Goal: Navigation & Orientation: Find specific page/section

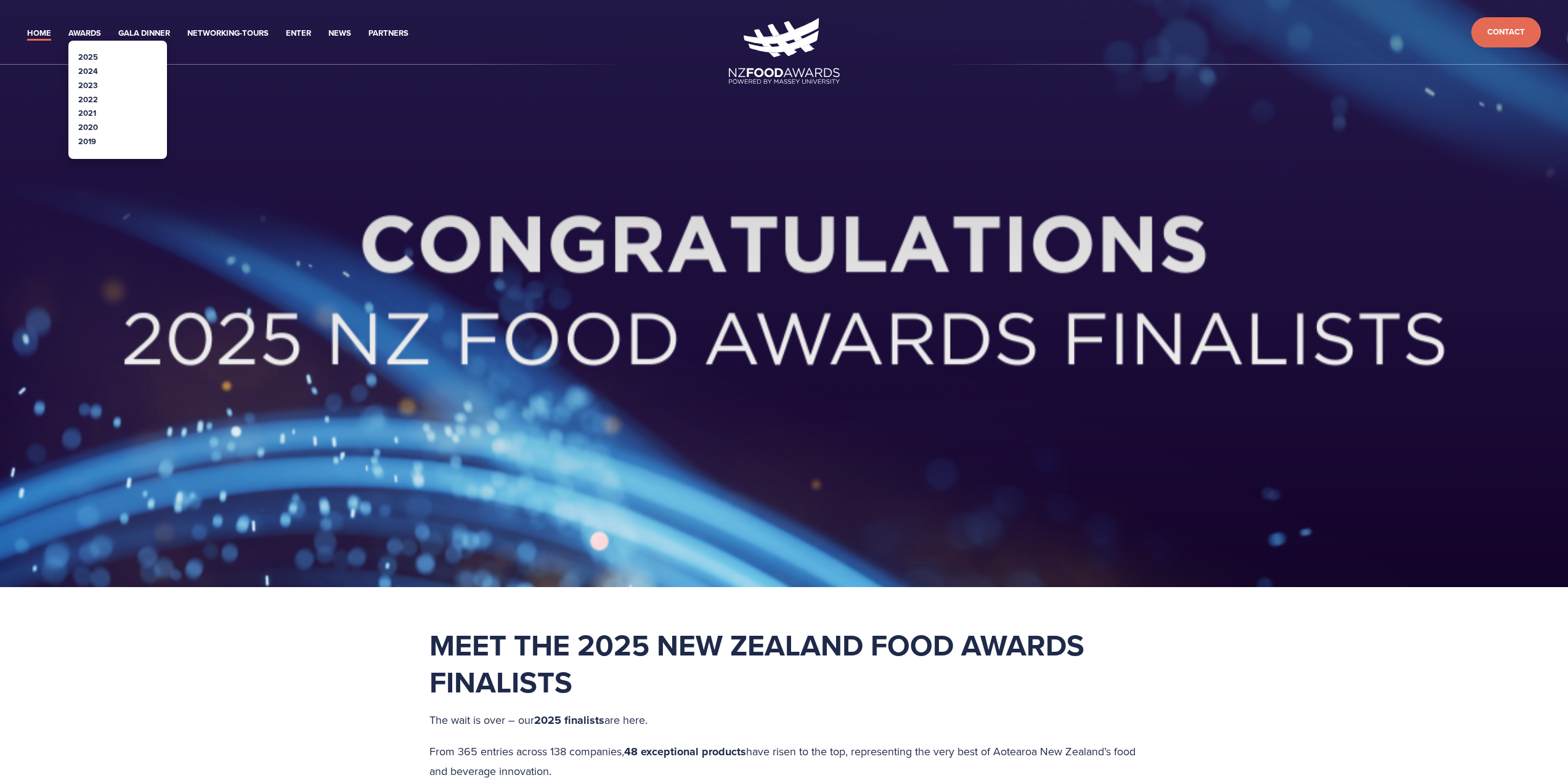
click at [84, 54] on link "2025" at bounding box center [88, 57] width 20 height 12
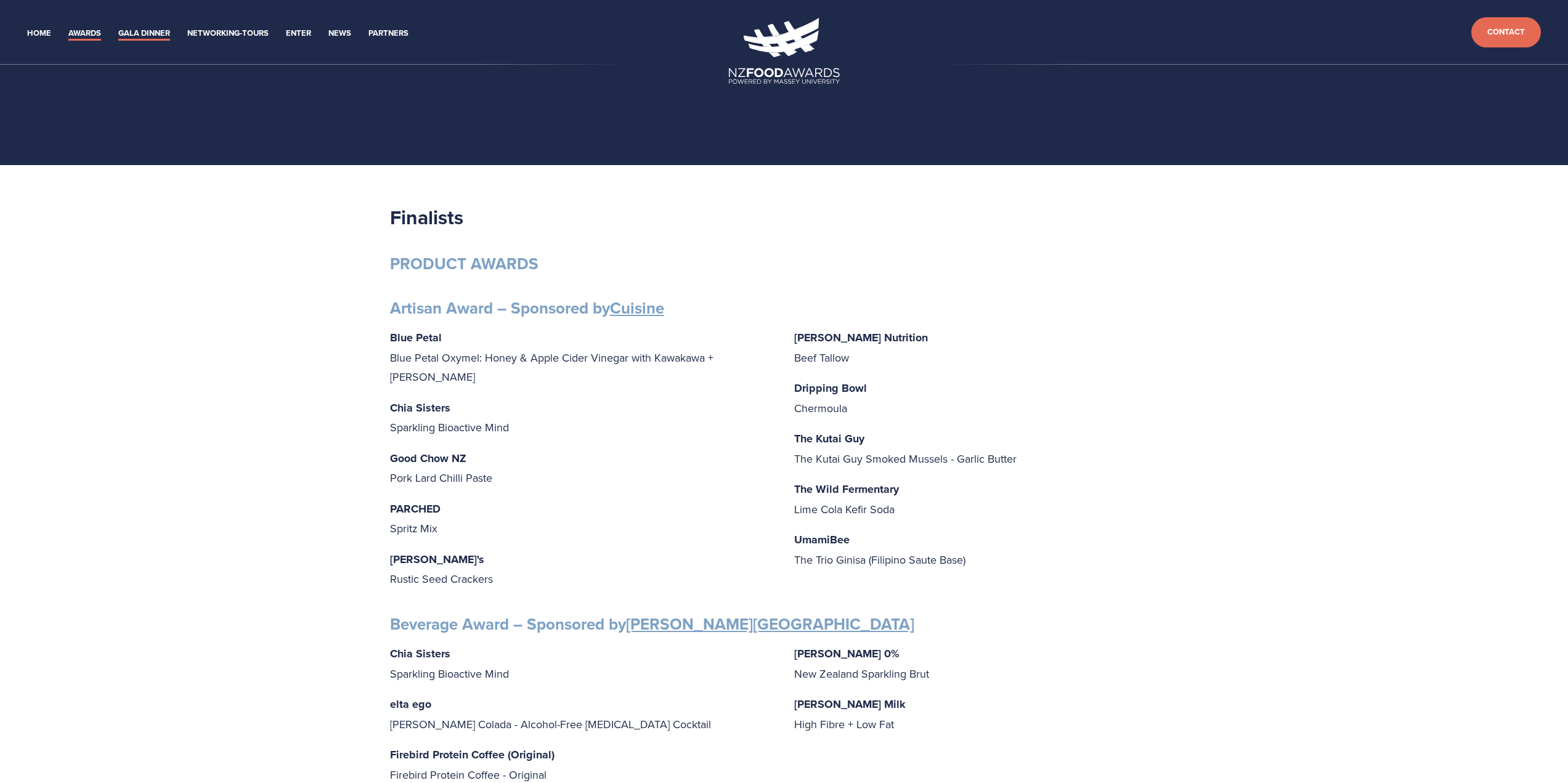
click at [162, 37] on link "Gala Dinner" at bounding box center [144, 33] width 52 height 14
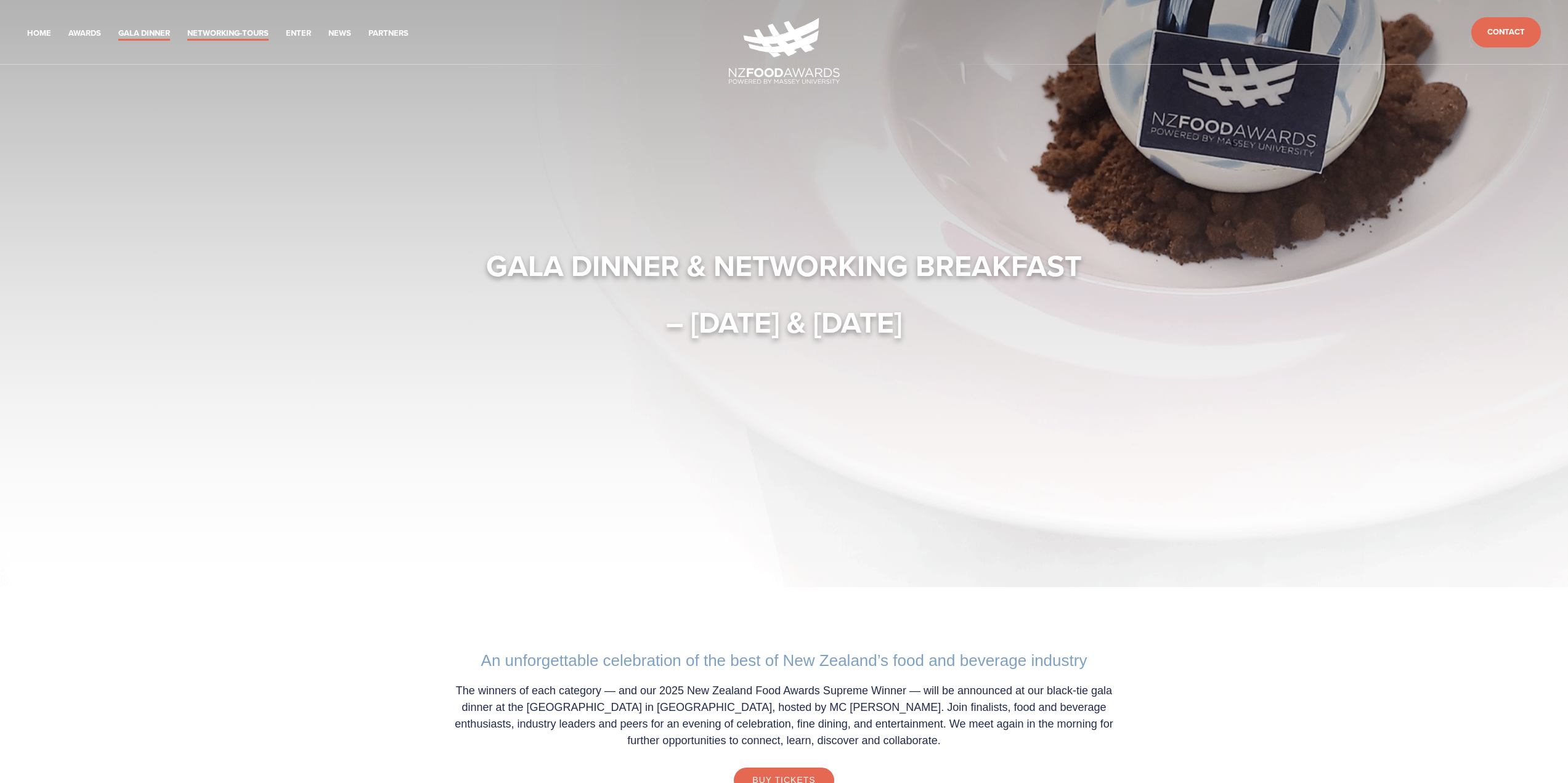
click at [222, 31] on link "Networking-Tours" at bounding box center [228, 33] width 81 height 14
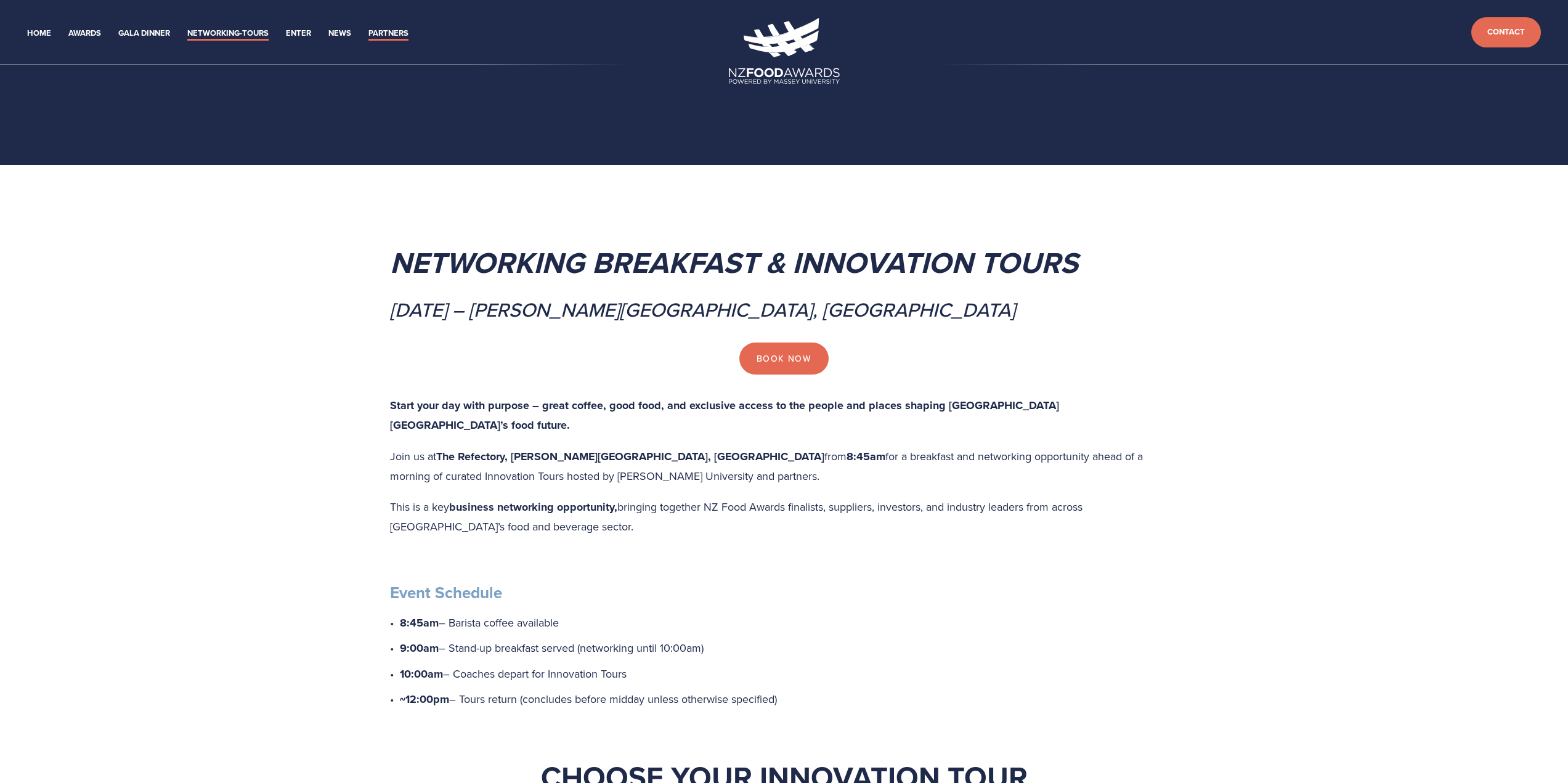
click at [382, 31] on link "Partners" at bounding box center [389, 33] width 40 height 14
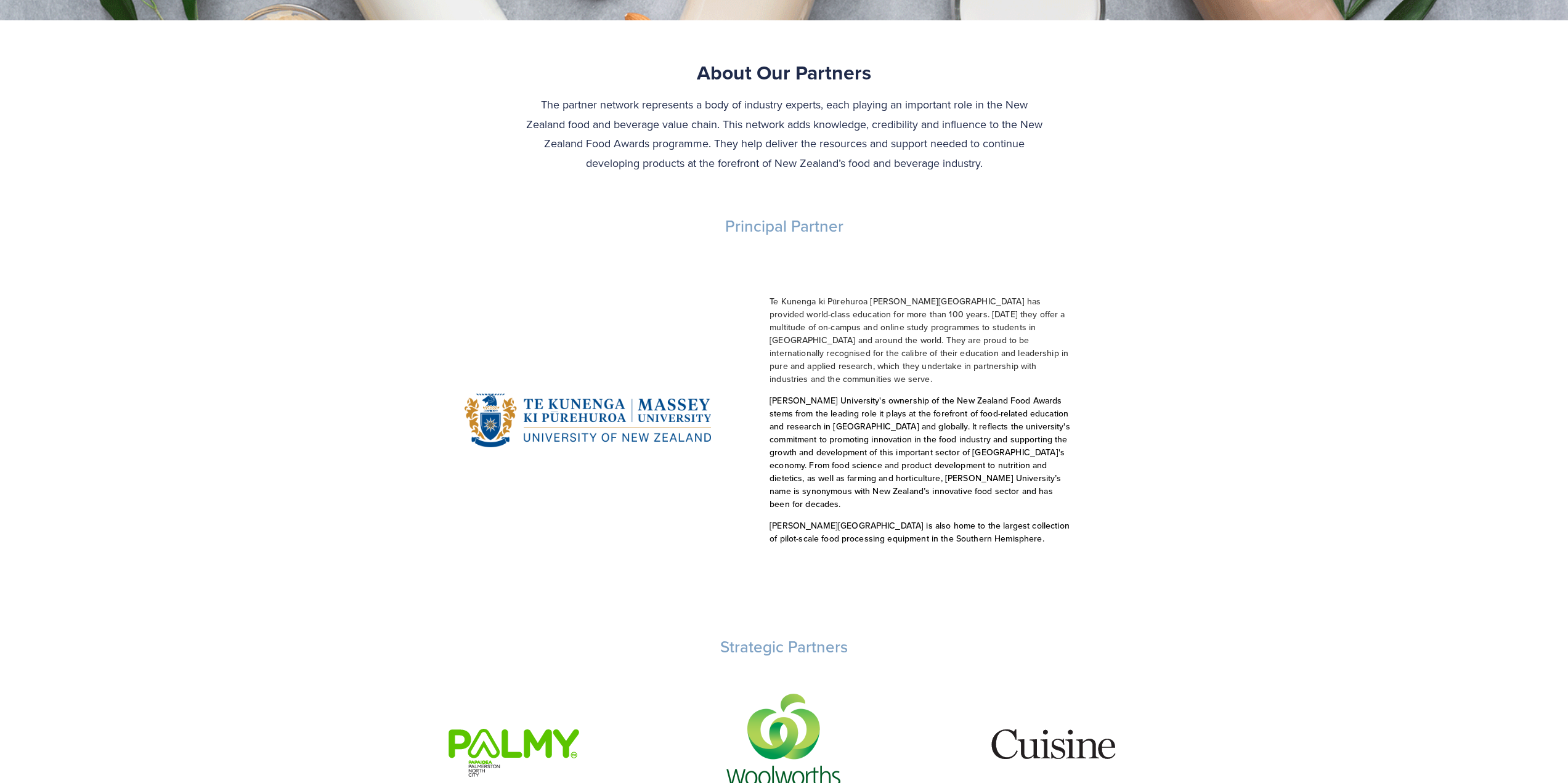
scroll to position [185, 0]
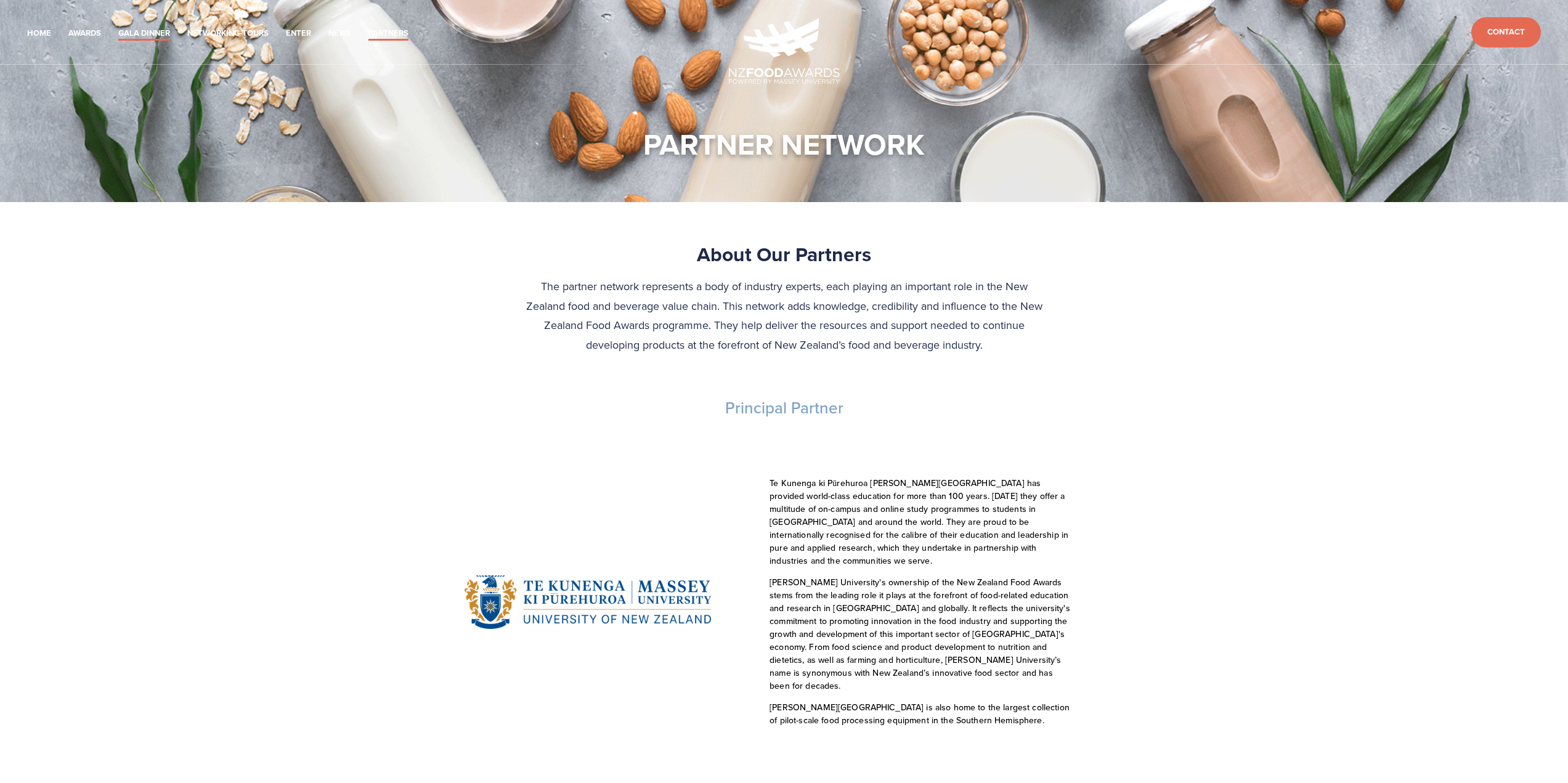
click at [154, 31] on link "Gala Dinner" at bounding box center [144, 33] width 52 height 14
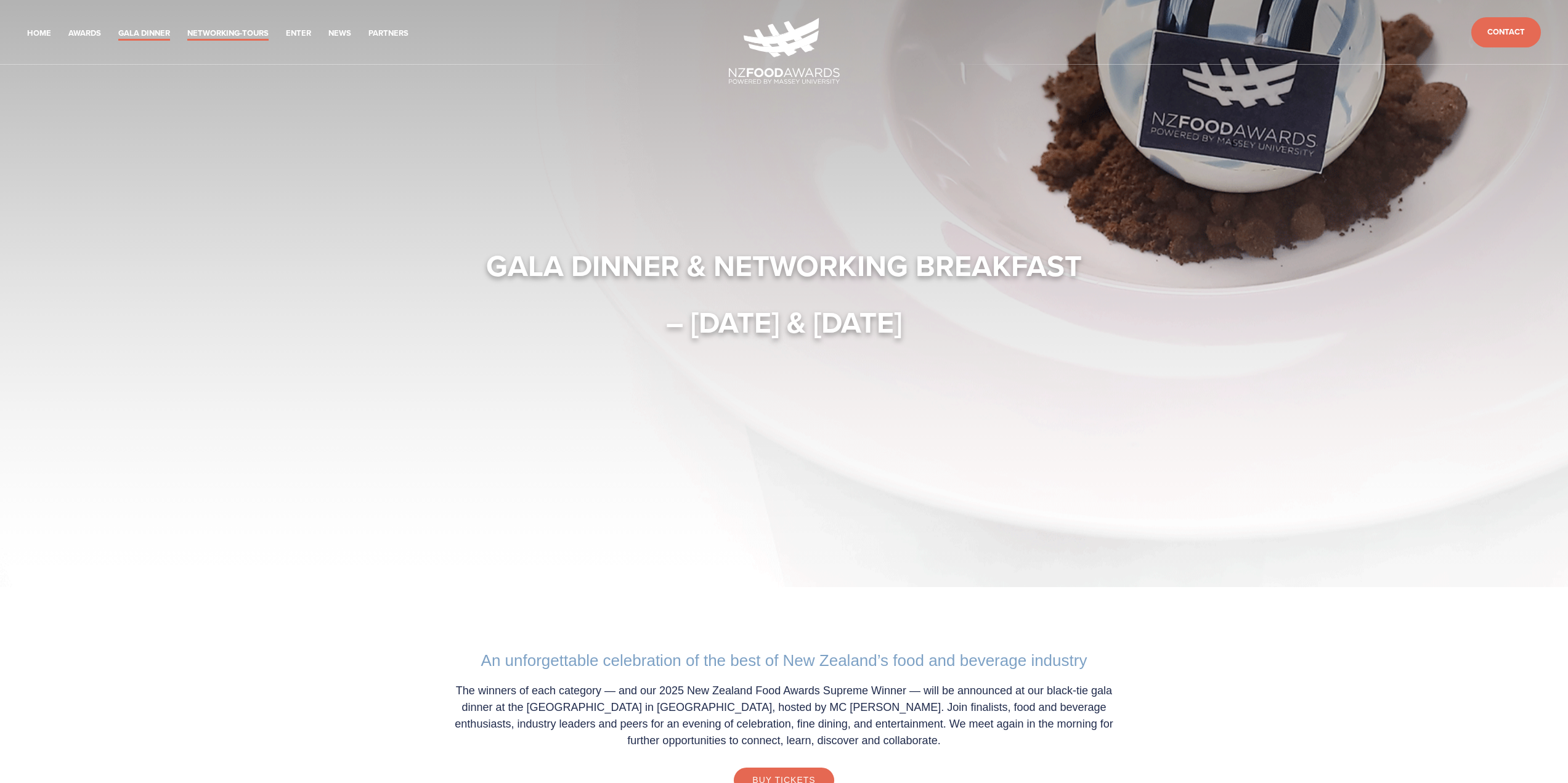
click at [228, 33] on link "Networking-Tours" at bounding box center [228, 33] width 81 height 14
